Goal: Task Accomplishment & Management: Manage account settings

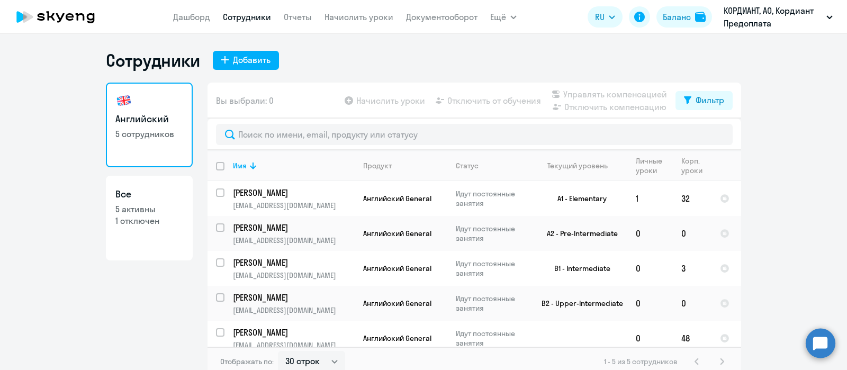
select select "30"
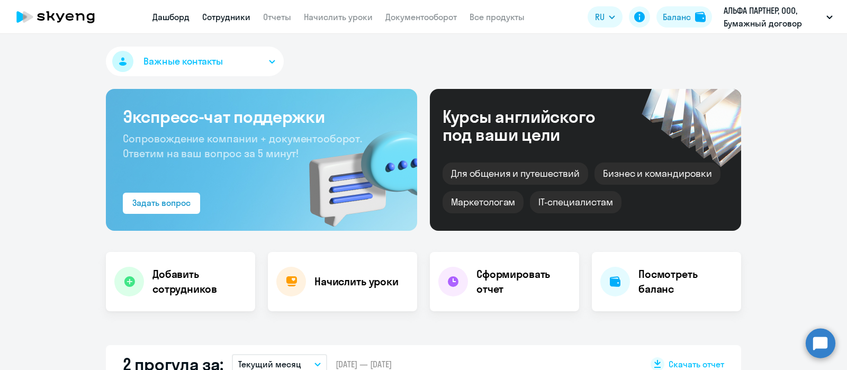
click at [233, 21] on link "Сотрудники" at bounding box center [226, 17] width 48 height 11
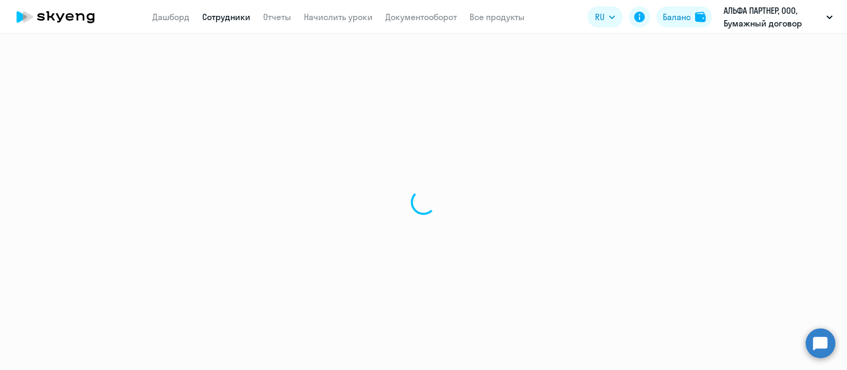
select select "30"
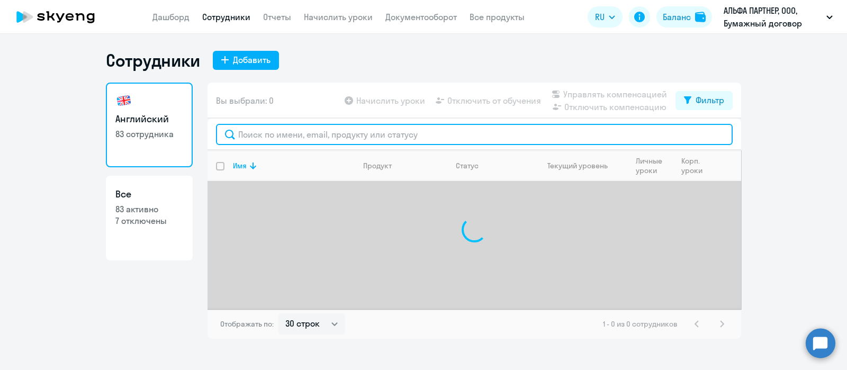
click at [313, 131] on input "text" at bounding box center [474, 134] width 517 height 21
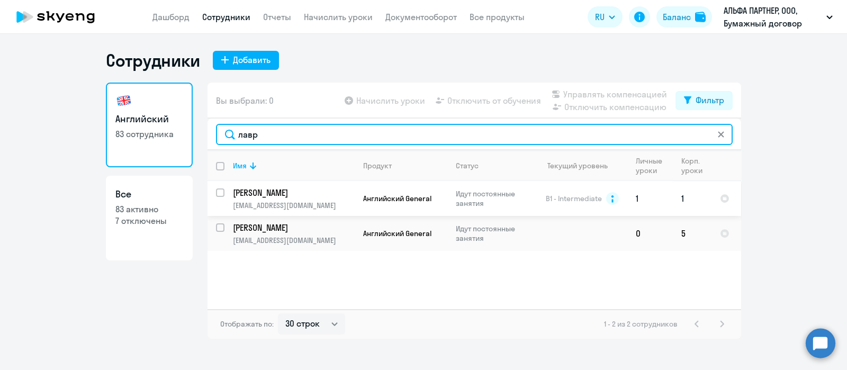
type input "лавр"
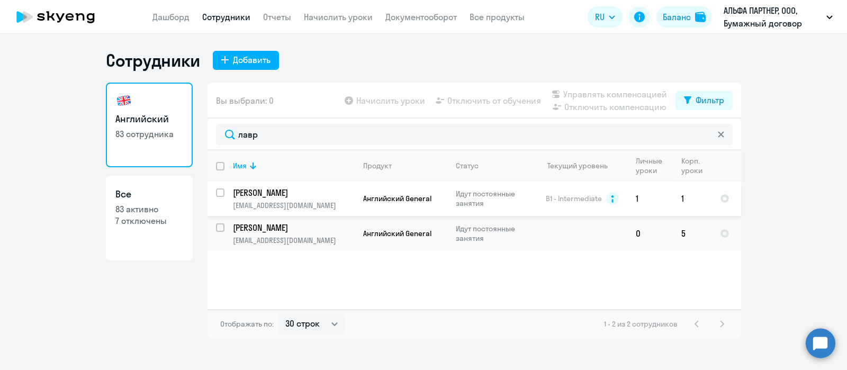
click at [319, 209] on p "evlavrova@web-zaim.ru" at bounding box center [293, 206] width 121 height 10
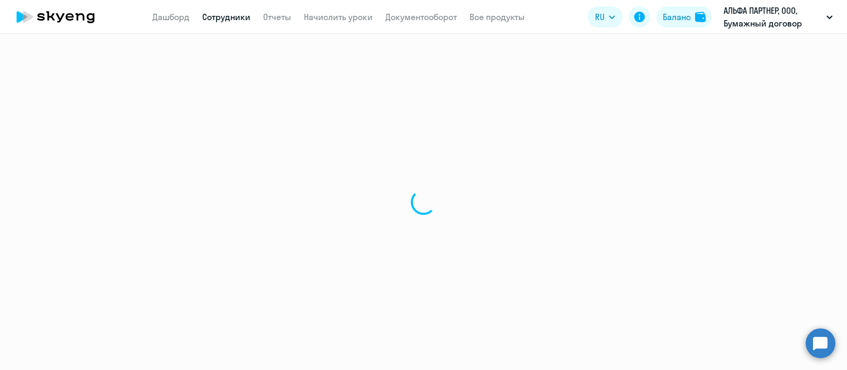
select select "english"
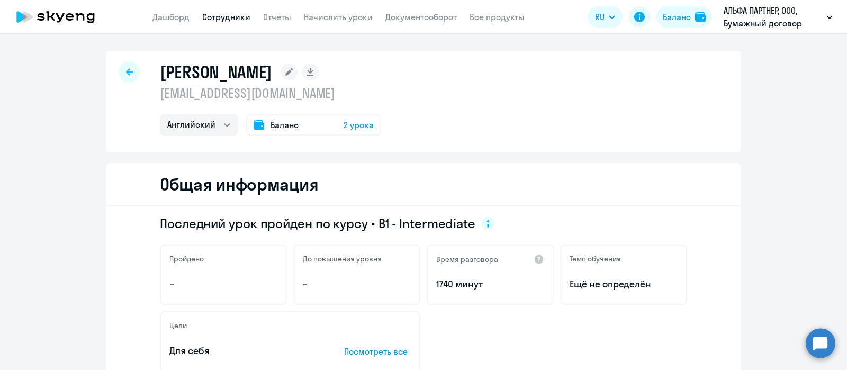
click at [201, 89] on p "evlavrova@web-zaim.ru" at bounding box center [270, 93] width 221 height 17
click at [201, 94] on p "evlavrova@web-zaim.ru" at bounding box center [270, 93] width 221 height 17
copy p "evlavrova@web-zaim.ru"
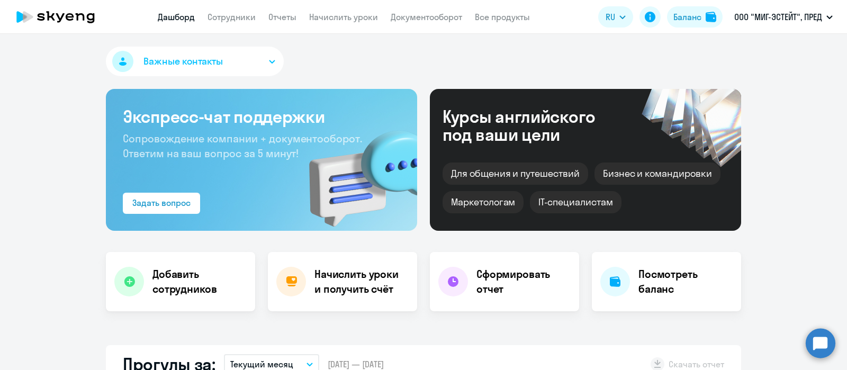
select select "30"
click at [344, 14] on link "Начислить уроки" at bounding box center [343, 17] width 69 height 11
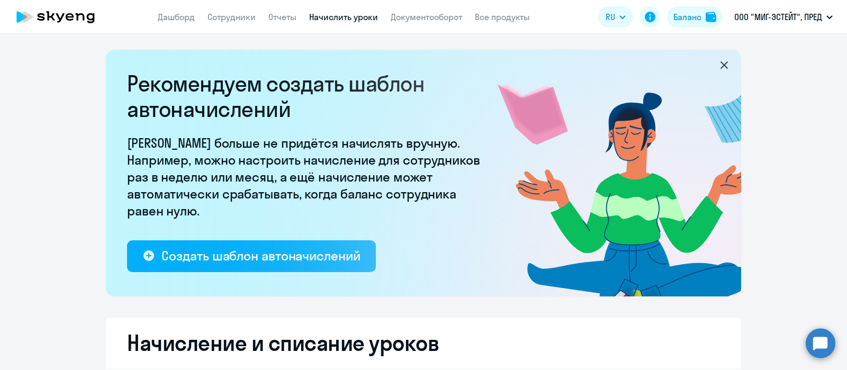
select select "10"
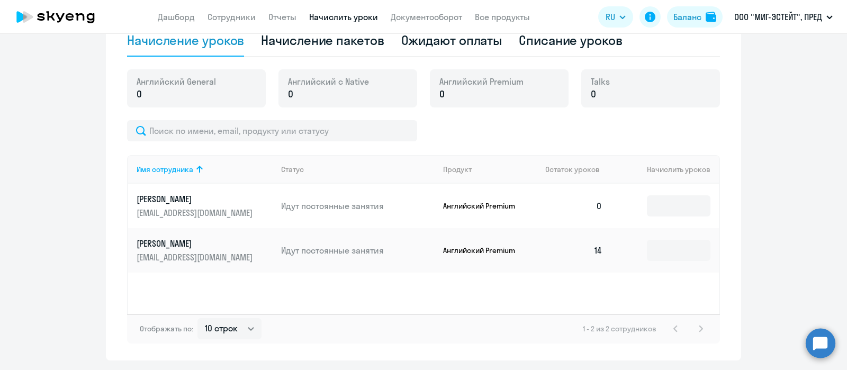
scroll to position [360, 0]
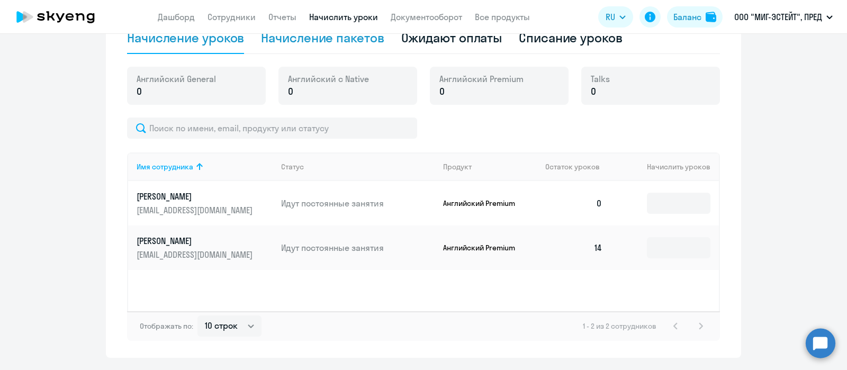
click at [342, 44] on div "Начисление пакетов" at bounding box center [322, 37] width 123 height 17
select select "10"
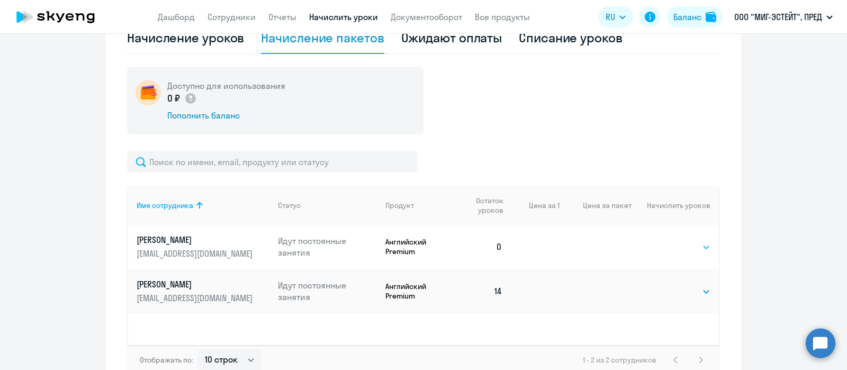
click at [673, 251] on select "Выбрать 4 8 16 32 64 96 128" at bounding box center [688, 247] width 43 height 13
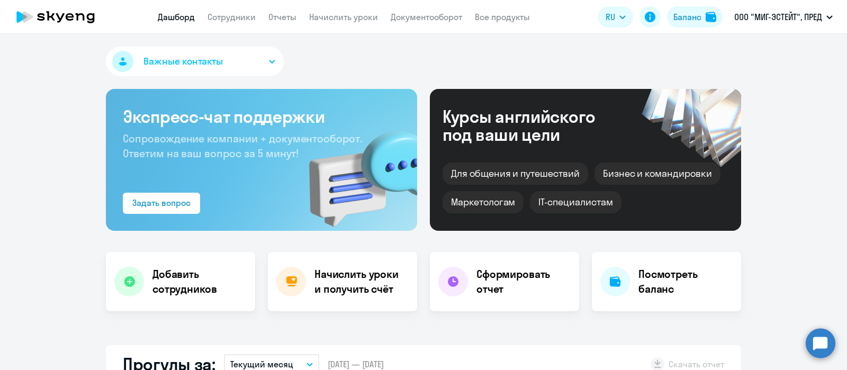
select select "30"
click at [228, 17] on link "Сотрудники" at bounding box center [232, 17] width 48 height 11
select select "30"
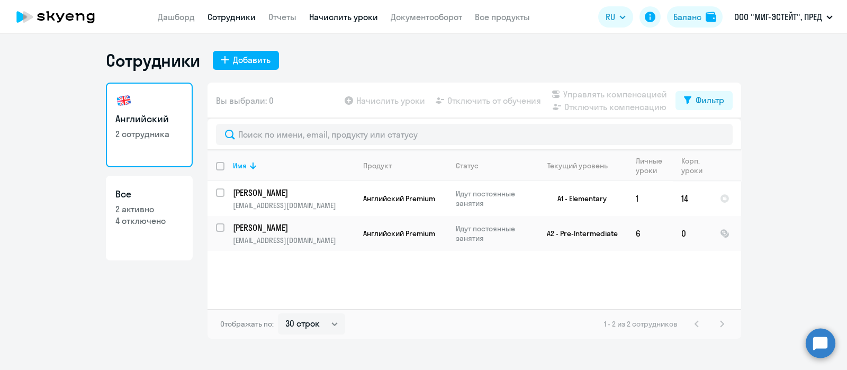
click at [363, 14] on link "Начислить уроки" at bounding box center [343, 17] width 69 height 11
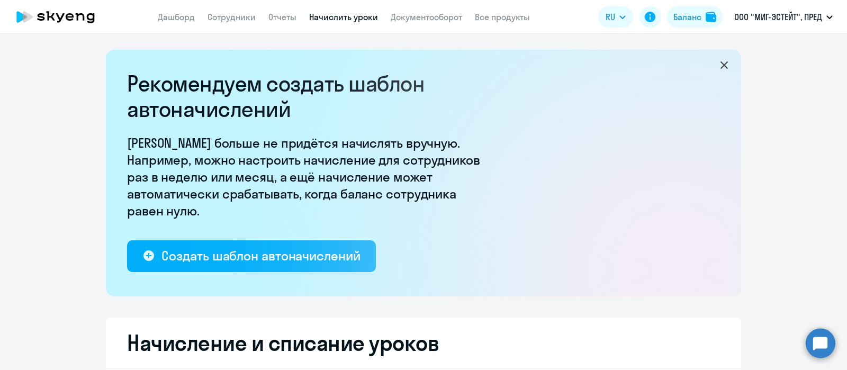
select select "10"
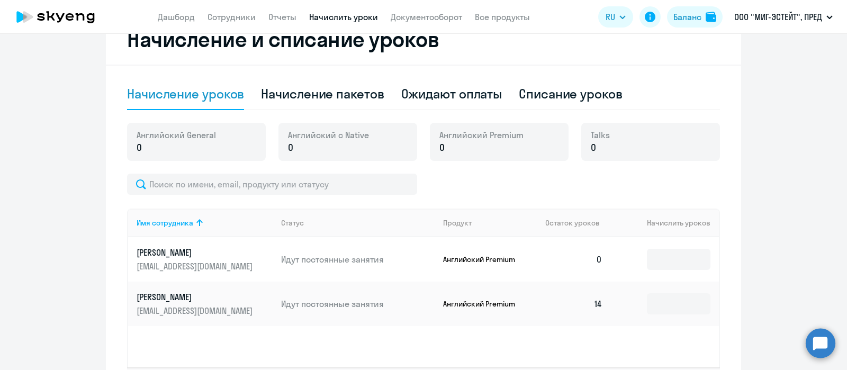
scroll to position [311, 0]
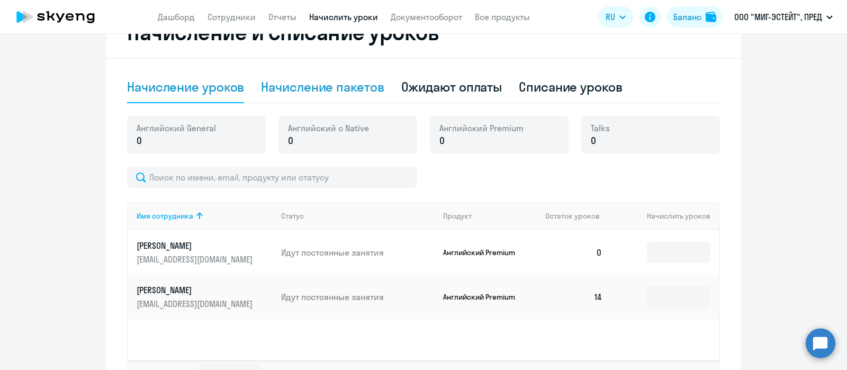
click at [362, 83] on div "Начисление пакетов" at bounding box center [322, 86] width 123 height 17
select select "10"
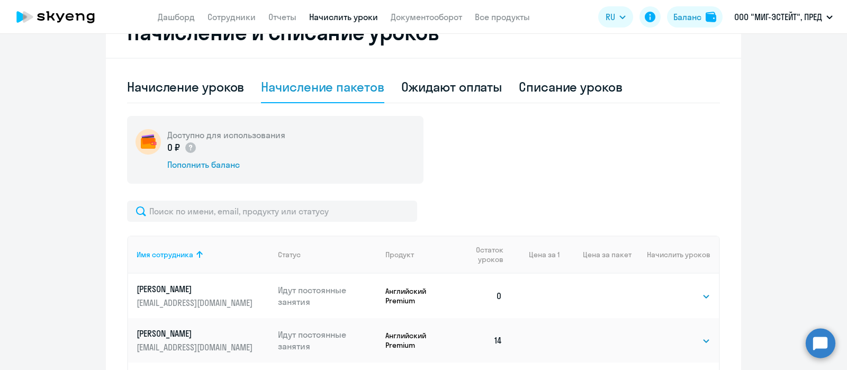
click at [687, 303] on td "Выбрать 4 8 16 32 64 96 128 Выбрать" at bounding box center [675, 296] width 87 height 44
click at [687, 295] on select "Выбрать 4 8 16 32 64 96 128" at bounding box center [688, 296] width 43 height 13
select select "32"
click at [667, 290] on select "Выбрать 4 8 16 32 64 96 128" at bounding box center [688, 296] width 43 height 13
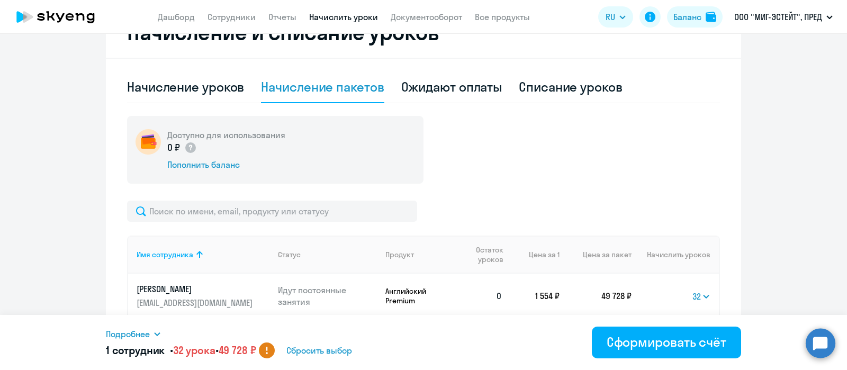
click at [275, 348] on circle at bounding box center [267, 351] width 16 height 16
click at [147, 334] on span "Подробнее" at bounding box center [128, 334] width 44 height 13
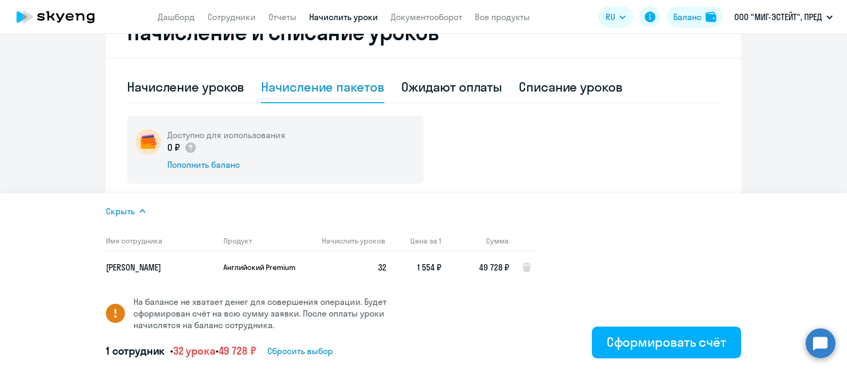
click at [673, 144] on div "Доступно для использования 0 ₽ Пополнить баланс" at bounding box center [423, 150] width 593 height 68
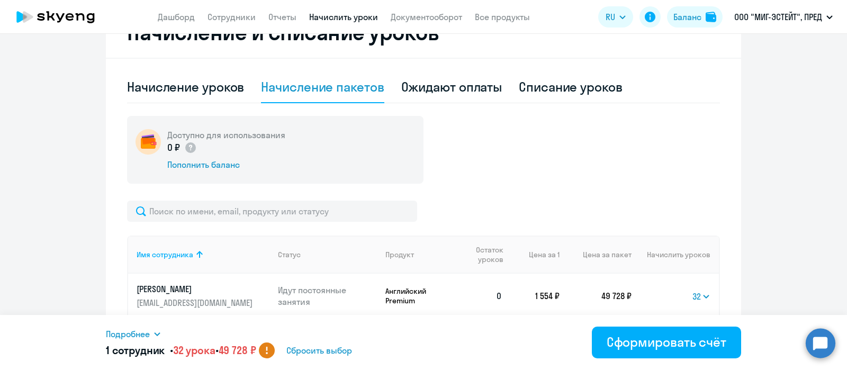
click at [336, 354] on span "Сбросить выбор" at bounding box center [319, 350] width 66 height 13
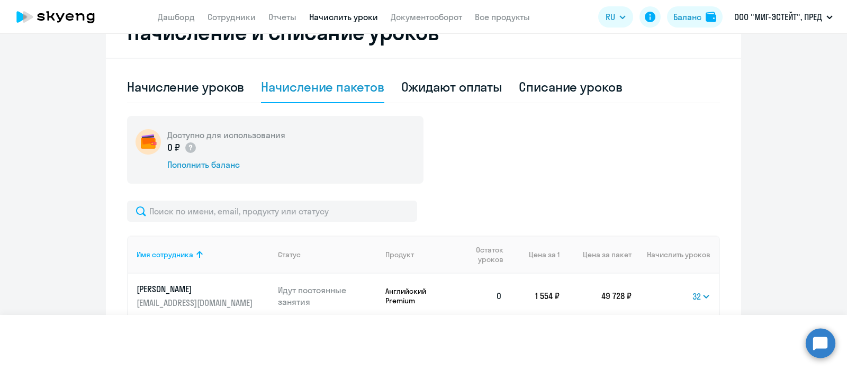
select select
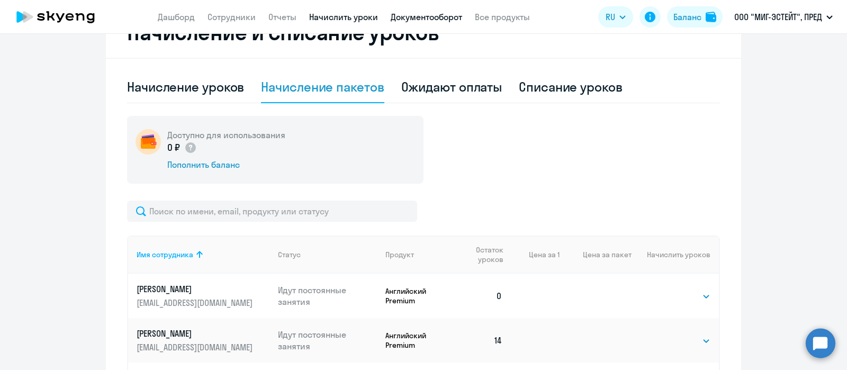
click at [411, 21] on link "Документооборот" at bounding box center [426, 17] width 71 height 11
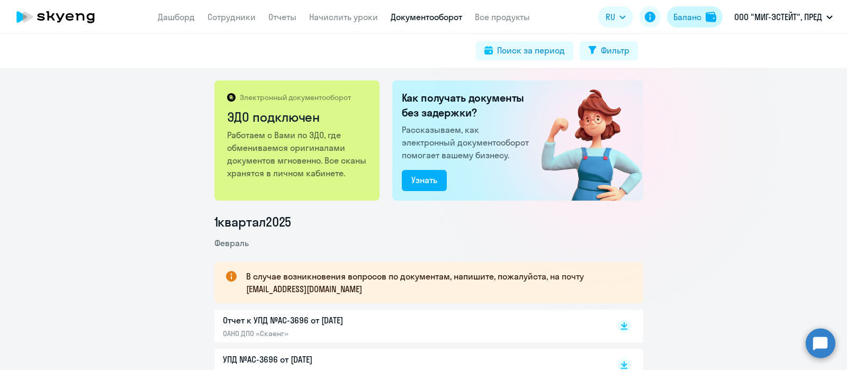
click at [701, 14] on div "Баланс" at bounding box center [688, 17] width 28 height 13
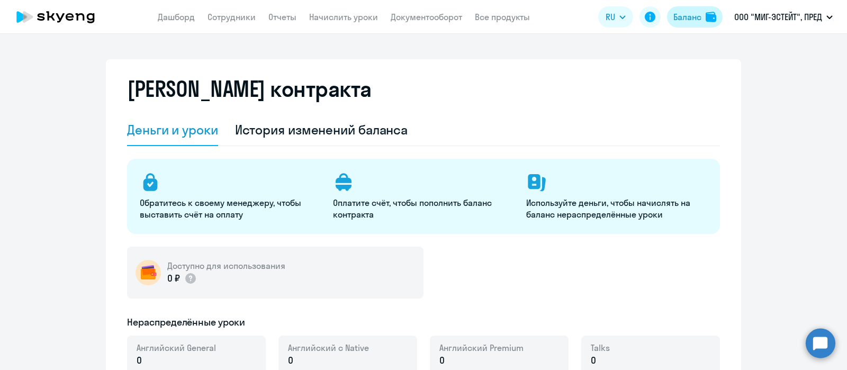
select select "english_adult_not_native_speaker"
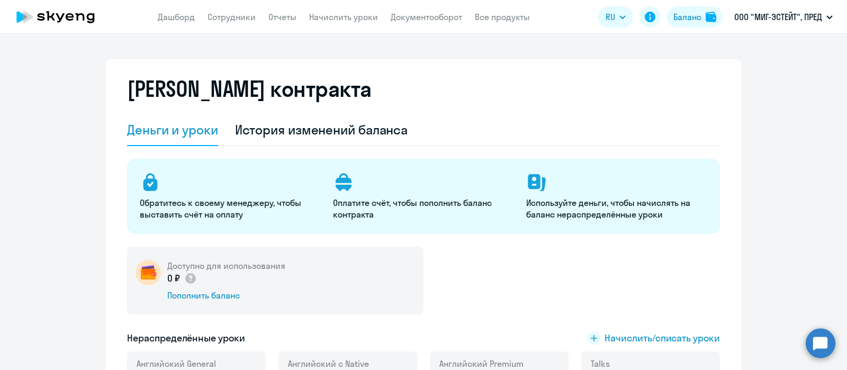
click at [482, 112] on div "[PERSON_NAME] контракта" at bounding box center [423, 95] width 593 height 38
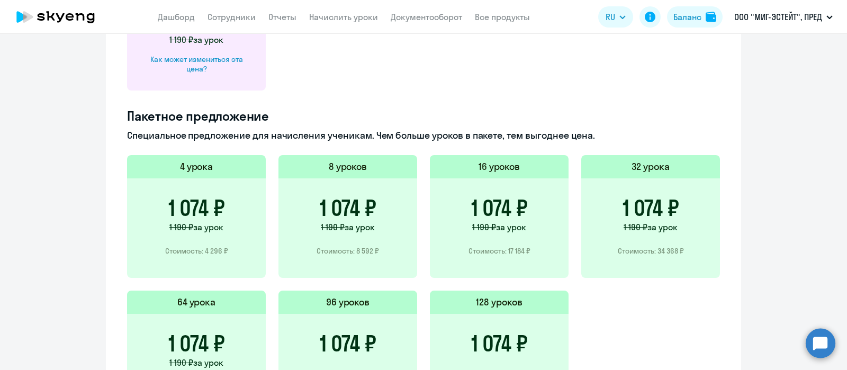
scroll to position [662, 0]
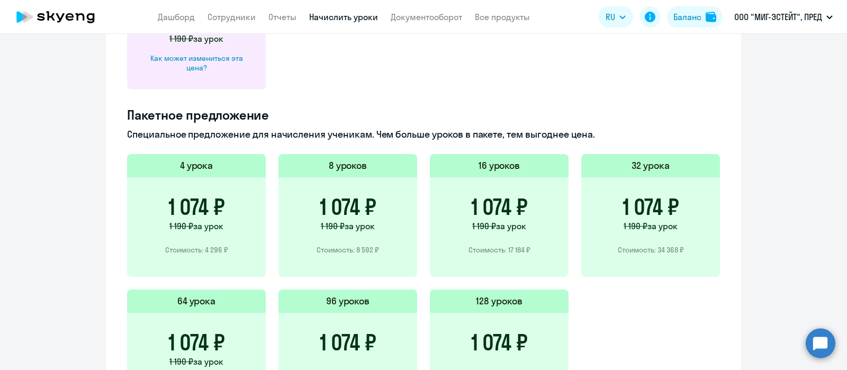
click at [363, 20] on link "Начислить уроки" at bounding box center [343, 17] width 69 height 11
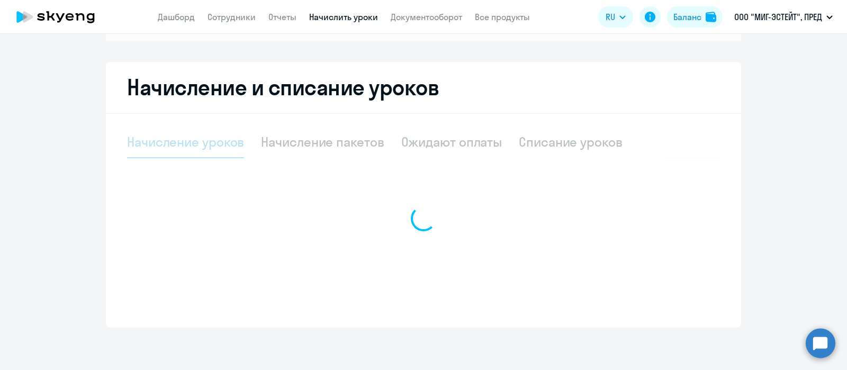
scroll to position [162, 0]
select select "10"
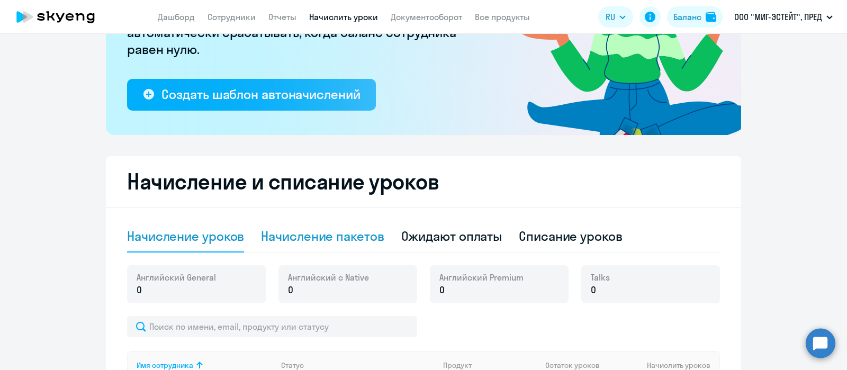
click at [342, 239] on div "Начисление пакетов" at bounding box center [322, 236] width 123 height 17
select select "10"
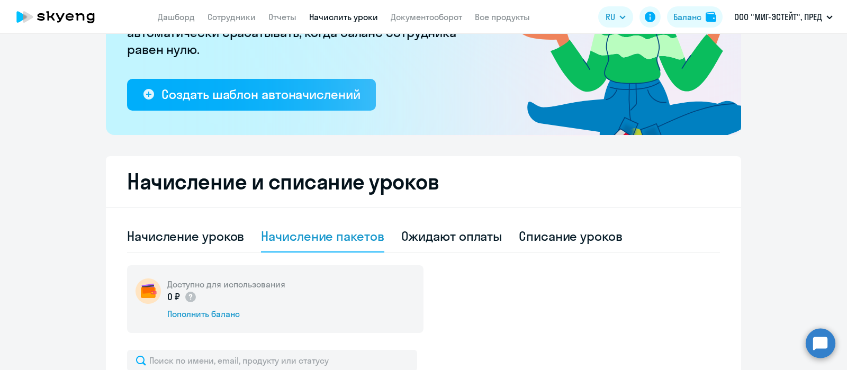
scroll to position [400, 0]
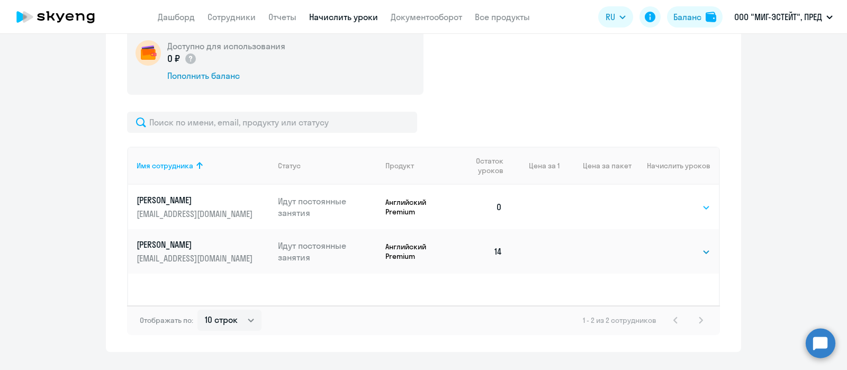
click at [675, 209] on select "Выбрать 4 8 16 32 64 96 128" at bounding box center [688, 207] width 43 height 13
select select "16"
click at [667, 201] on select "Выбрать 4 8 16 32 64 96 128" at bounding box center [688, 207] width 43 height 13
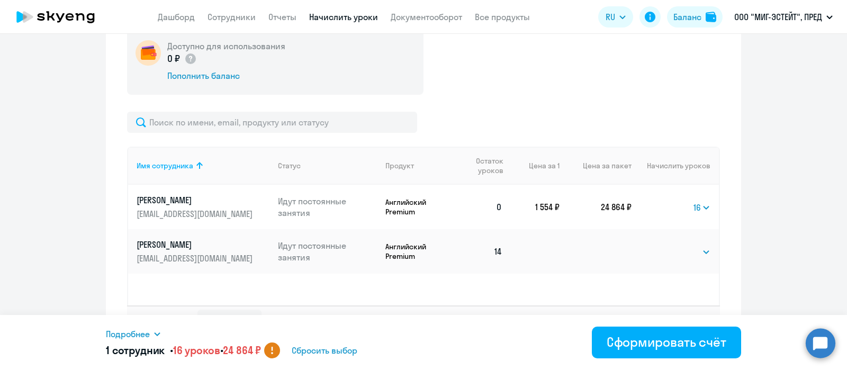
click at [336, 351] on span "Сбросить выбор" at bounding box center [325, 350] width 66 height 13
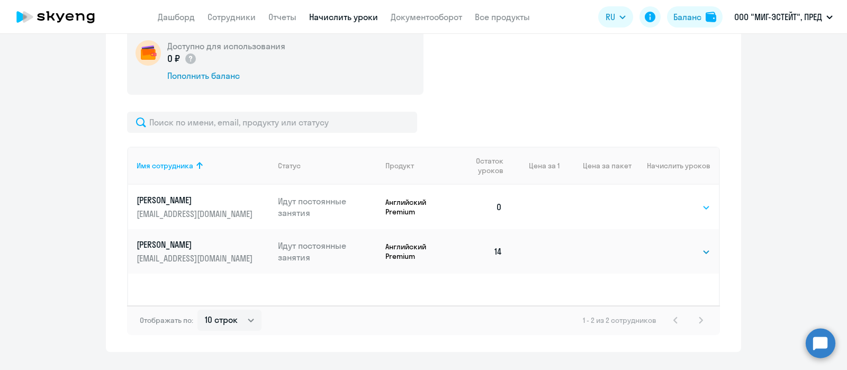
click at [680, 203] on select "Выбрать 4 8 16 32 64 96 128" at bounding box center [688, 207] width 43 height 13
select select "64"
click at [667, 201] on select "Выбрать 4 8 16 32 64 96 128" at bounding box center [688, 207] width 43 height 13
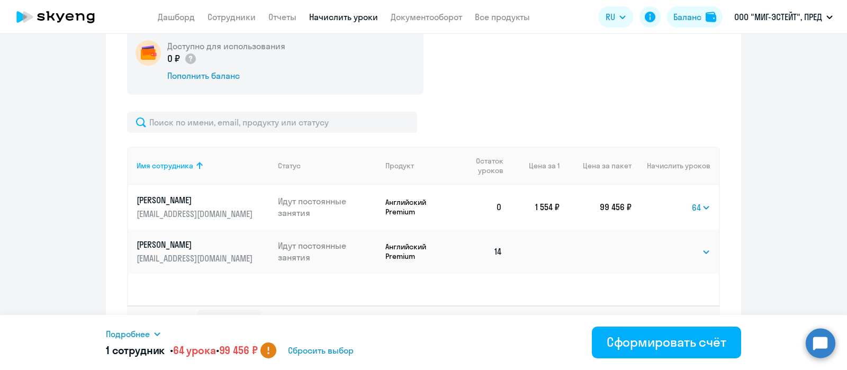
click at [345, 347] on span "Сбросить выбор" at bounding box center [321, 350] width 66 height 13
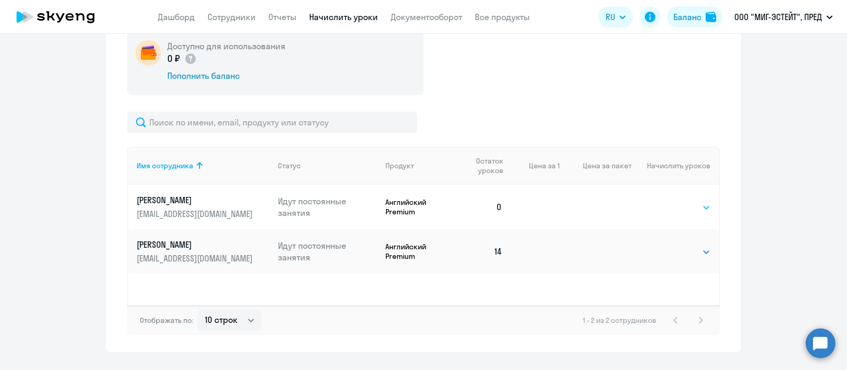
click at [685, 210] on select "Выбрать 4 8 16 32 64 96 128" at bounding box center [688, 207] width 43 height 13
select select "4"
click at [667, 201] on select "Выбрать 4 8 16 32 64 96 128" at bounding box center [688, 207] width 43 height 13
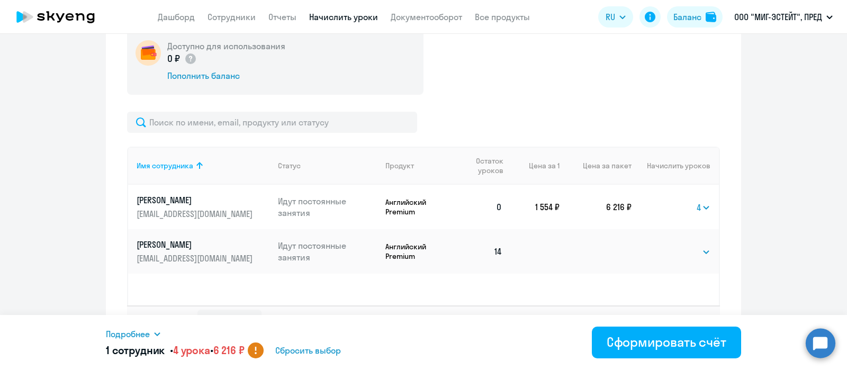
click at [142, 332] on span "Подробнее" at bounding box center [128, 334] width 44 height 13
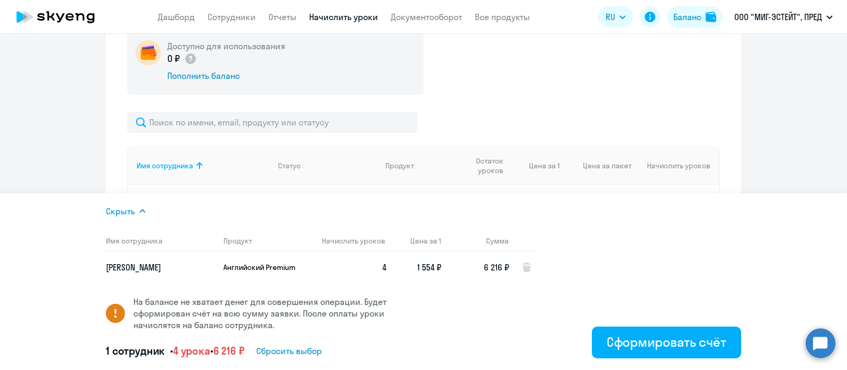
click at [303, 348] on span "Сбросить выбор" at bounding box center [289, 351] width 66 height 13
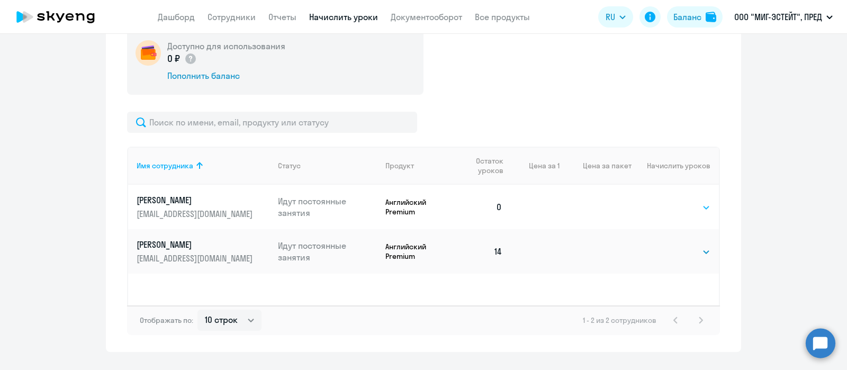
click at [678, 210] on select "Выбрать 4 8 16 32 64 96 128" at bounding box center [688, 207] width 43 height 13
select select "8"
click at [667, 201] on select "Выбрать 4 8 16 32 64 96 128" at bounding box center [688, 207] width 43 height 13
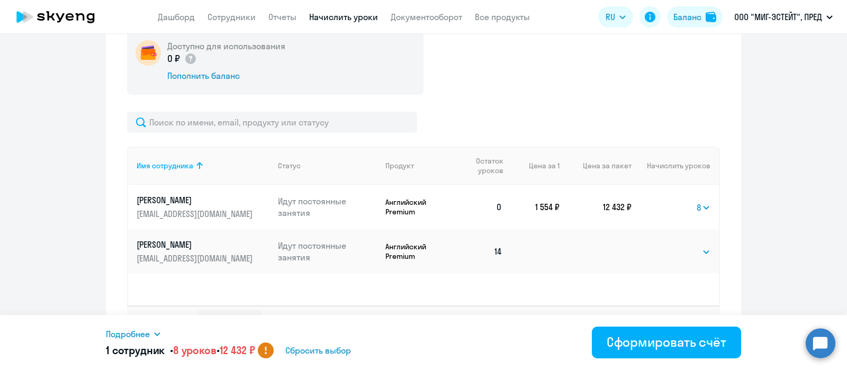
click at [138, 335] on span "Подробнее" at bounding box center [128, 334] width 44 height 13
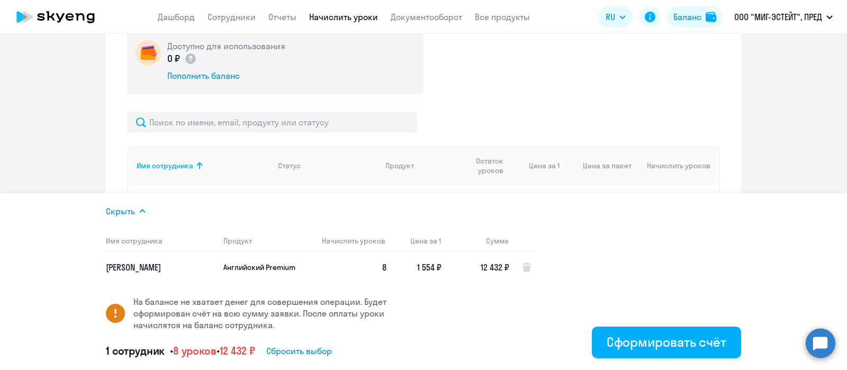
click at [650, 95] on div "Доступно для использования 0 ₽ Пополнить баланс Имя сотрудника Статус Продукт О…" at bounding box center [423, 181] width 593 height 308
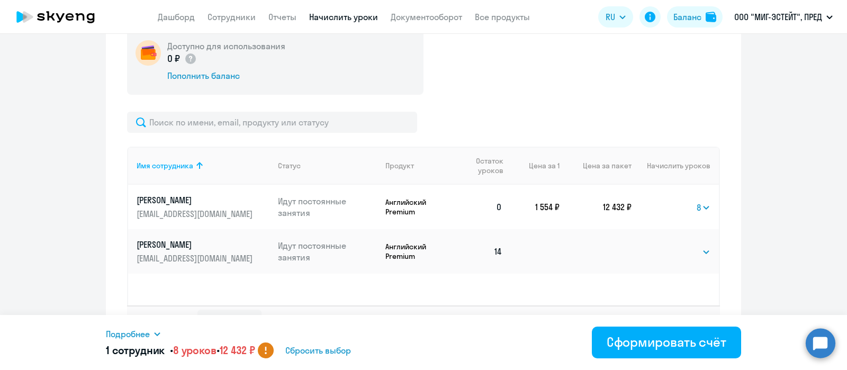
click at [316, 350] on span "Сбросить выбор" at bounding box center [318, 350] width 66 height 13
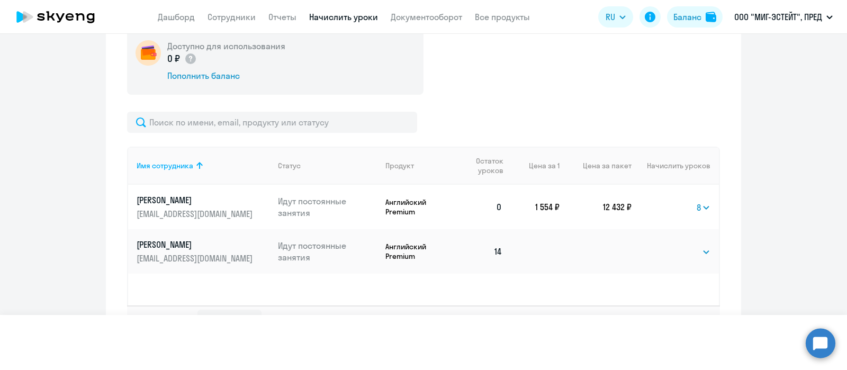
select select
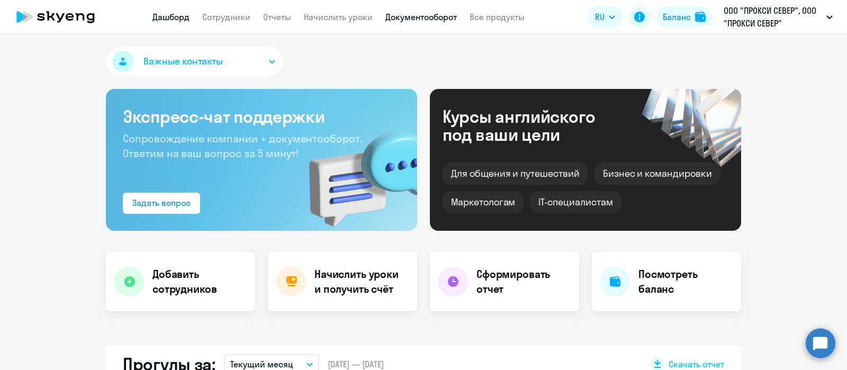
select select "30"
click at [409, 23] on app-header "Дашборд Сотрудники Отчеты Начислить уроки Документооборот Все продукты Дашборд …" at bounding box center [423, 17] width 847 height 34
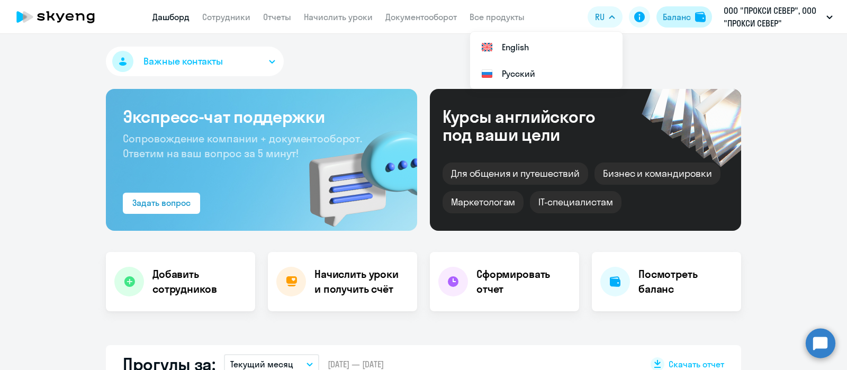
click at [667, 22] on div "Баланс" at bounding box center [677, 17] width 28 height 13
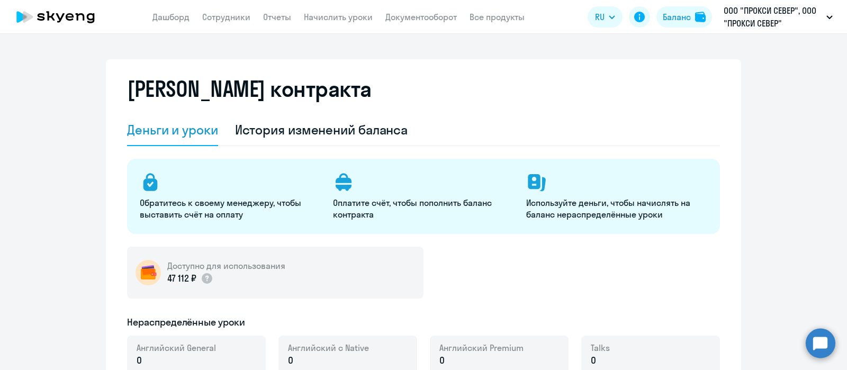
select select "english_adult_not_native_speaker"
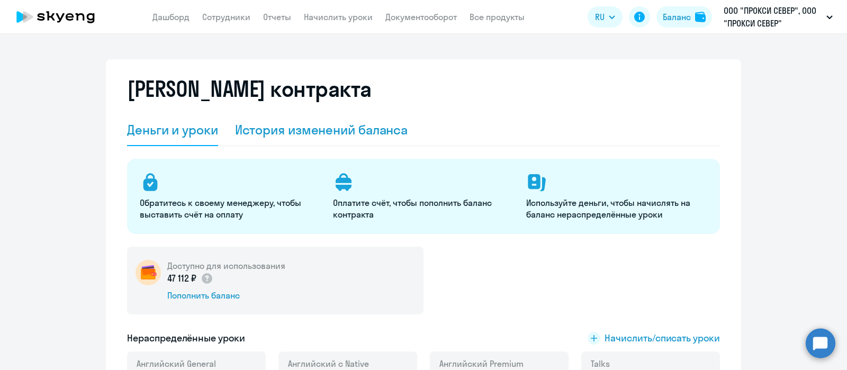
click at [354, 118] on div "История изменений баланса" at bounding box center [321, 130] width 173 height 32
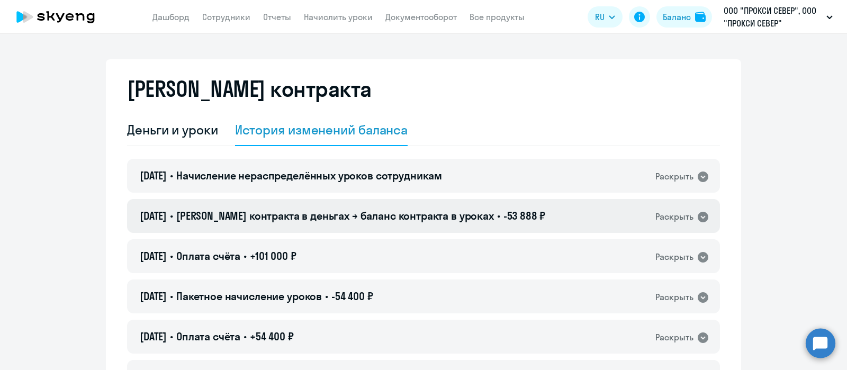
click at [402, 219] on span "[PERSON_NAME] контракта в деньгах → баланс контракта в уроках" at bounding box center [335, 215] width 318 height 13
